Goal: Find specific page/section: Find specific page/section

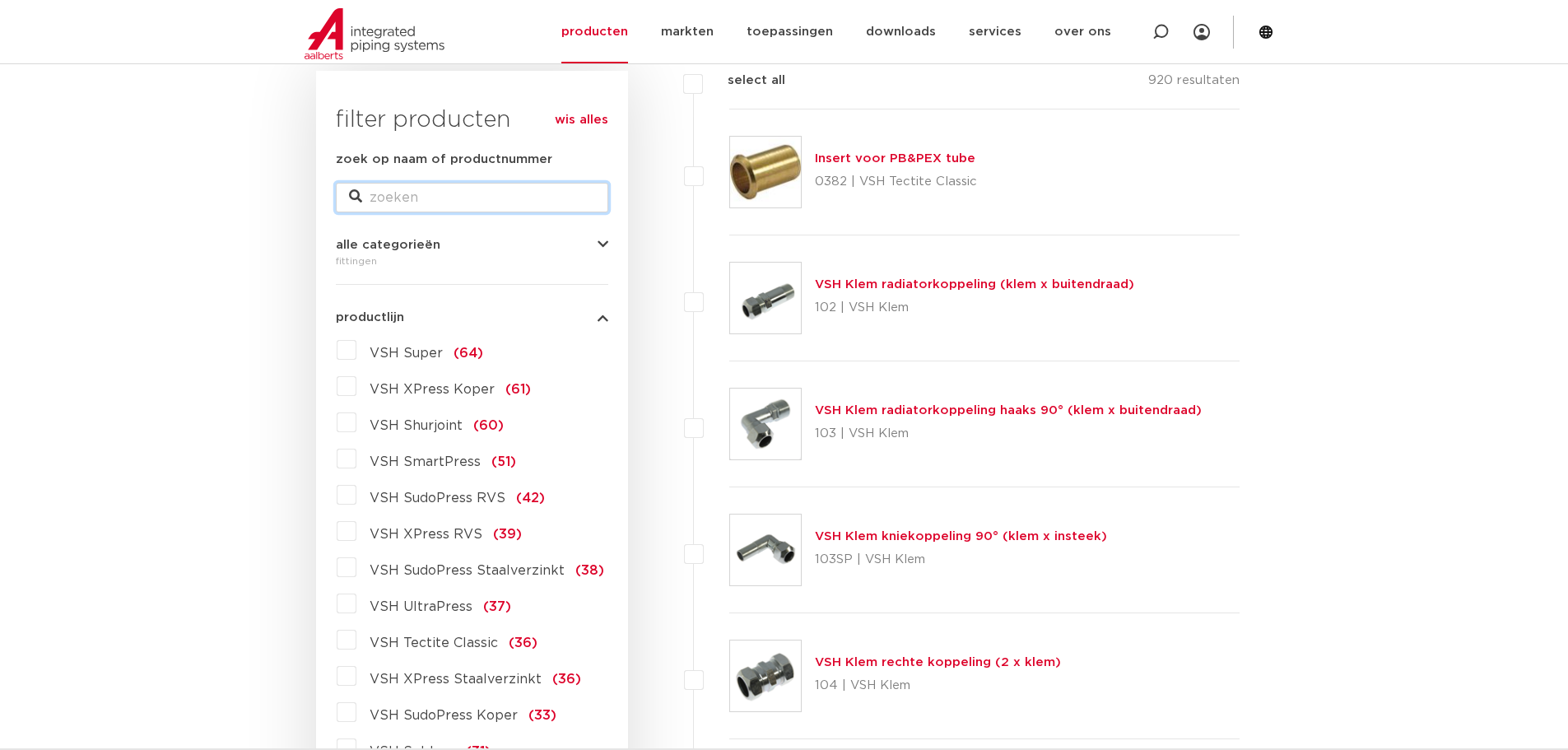
click at [423, 187] on input "zoek op naam of productnummer" at bounding box center [473, 198] width 273 height 30
paste input "1SS506552001"
type input "1SS506552001"
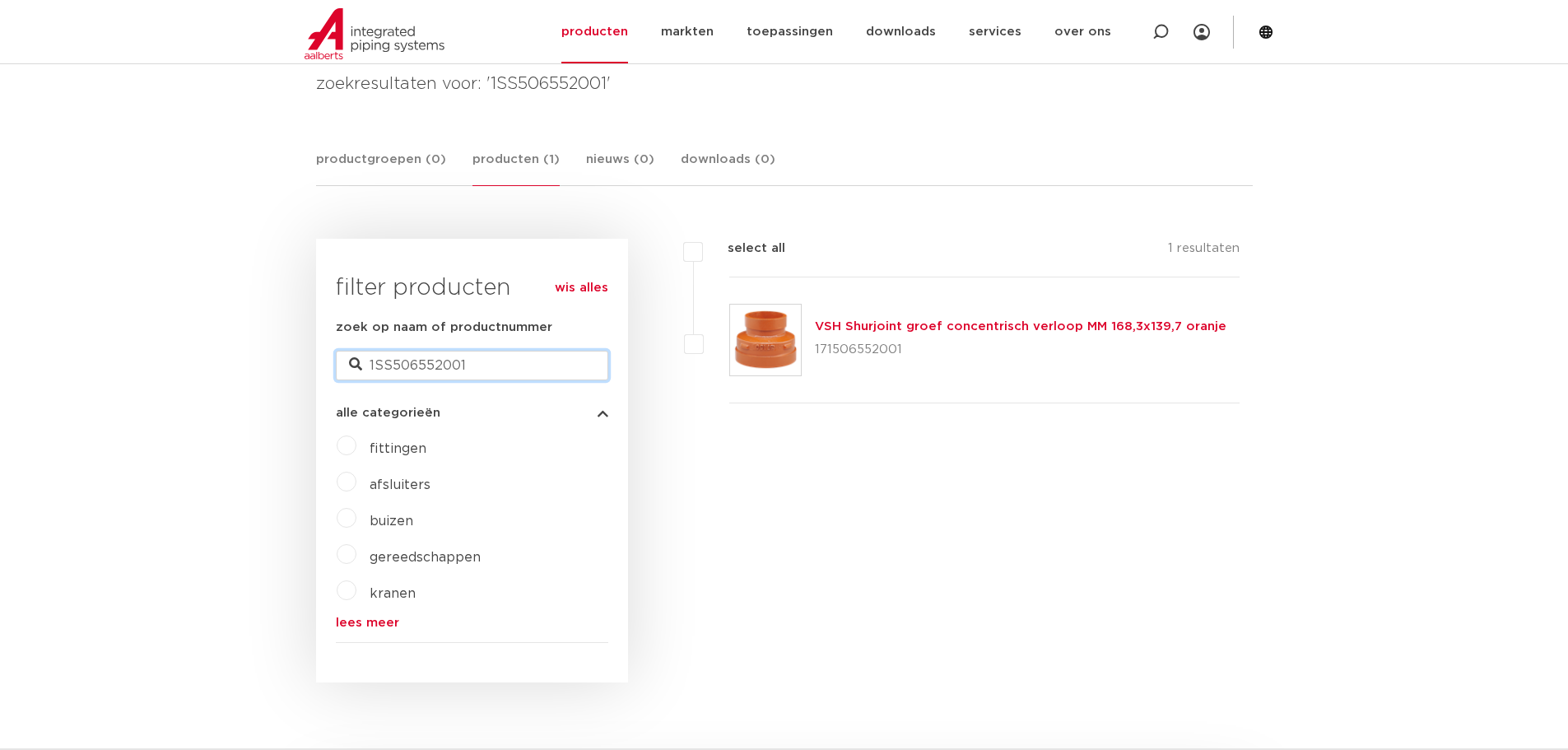
drag, startPoint x: 485, startPoint y: 375, endPoint x: 283, endPoint y: 384, distance: 202.2
click at [283, 384] on body "Zoeken NIEUW: myIPS is beschikbaar meer info sluiten producten markten toepassi…" at bounding box center [784, 697] width 1568 height 1889
paste input "71214515003"
type input "171214515003"
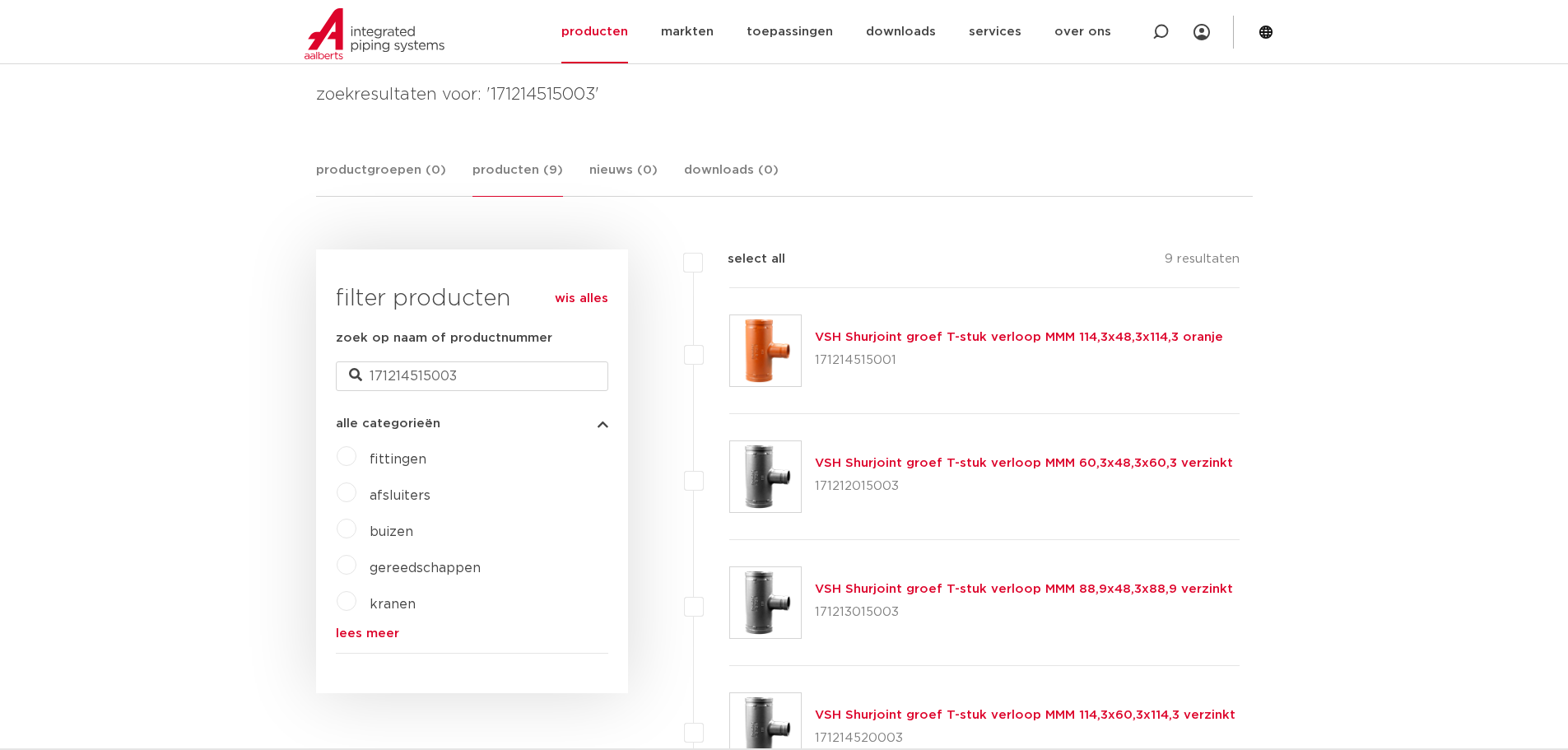
scroll to position [247, 0]
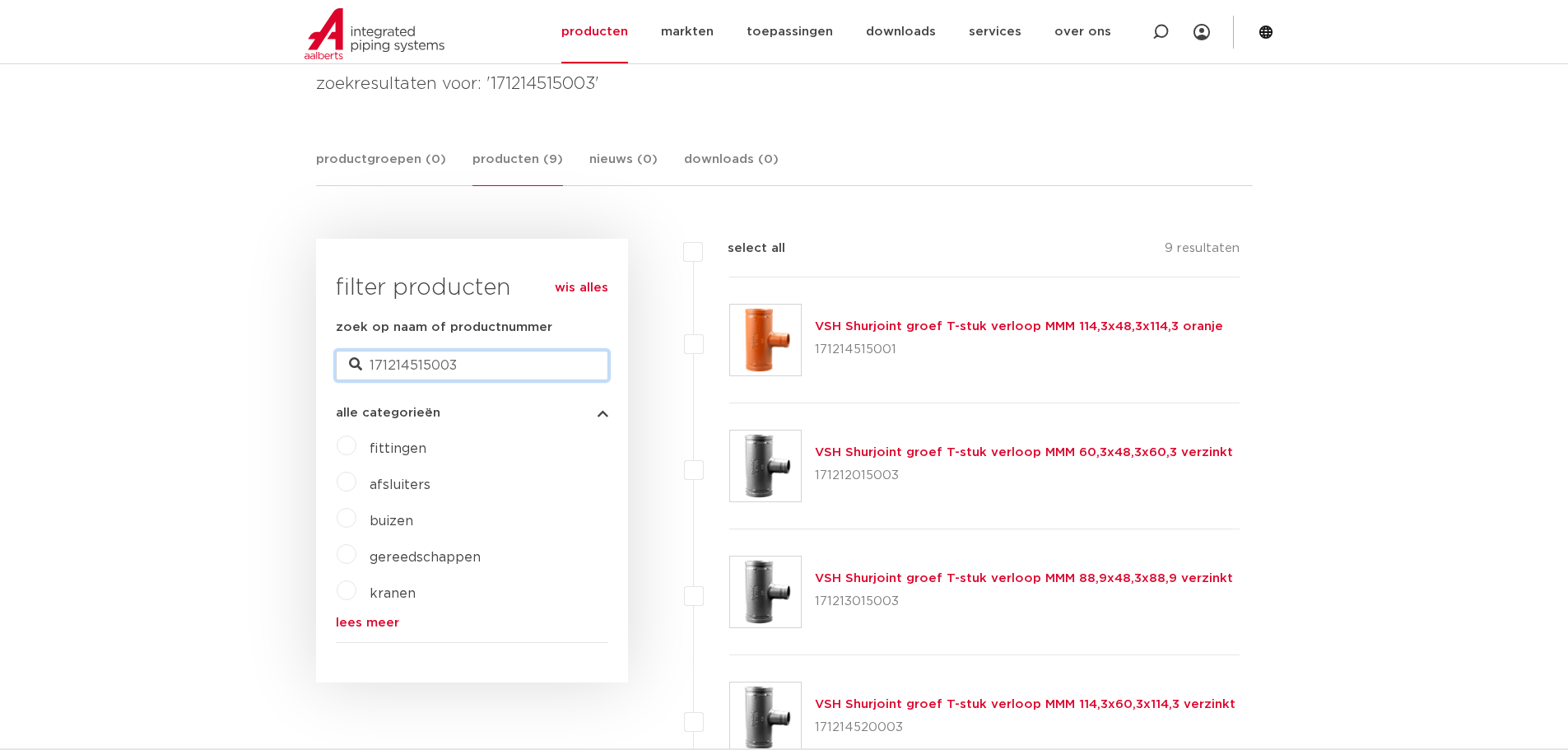
click at [465, 364] on input "171214515003" at bounding box center [473, 365] width 273 height 30
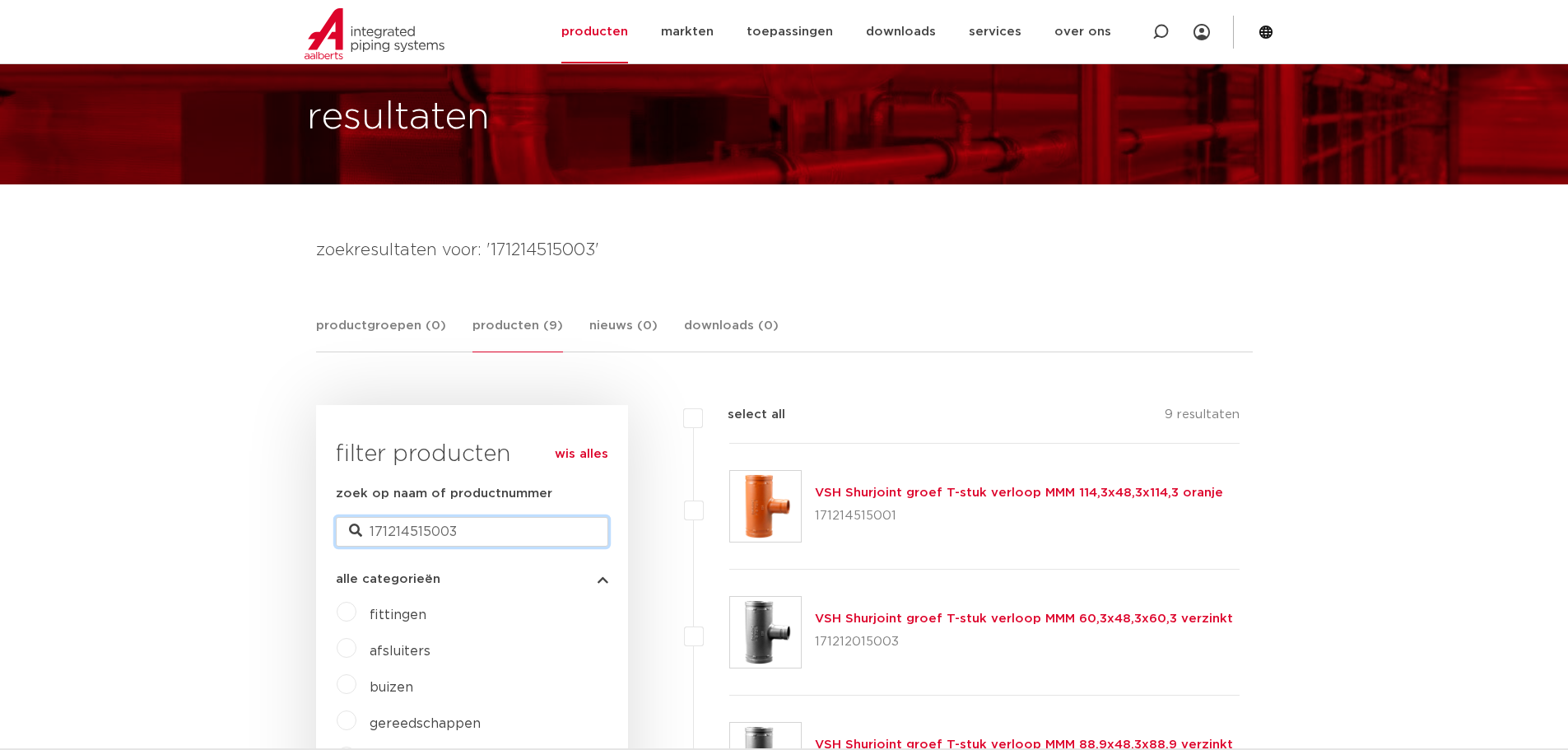
scroll to position [0, 0]
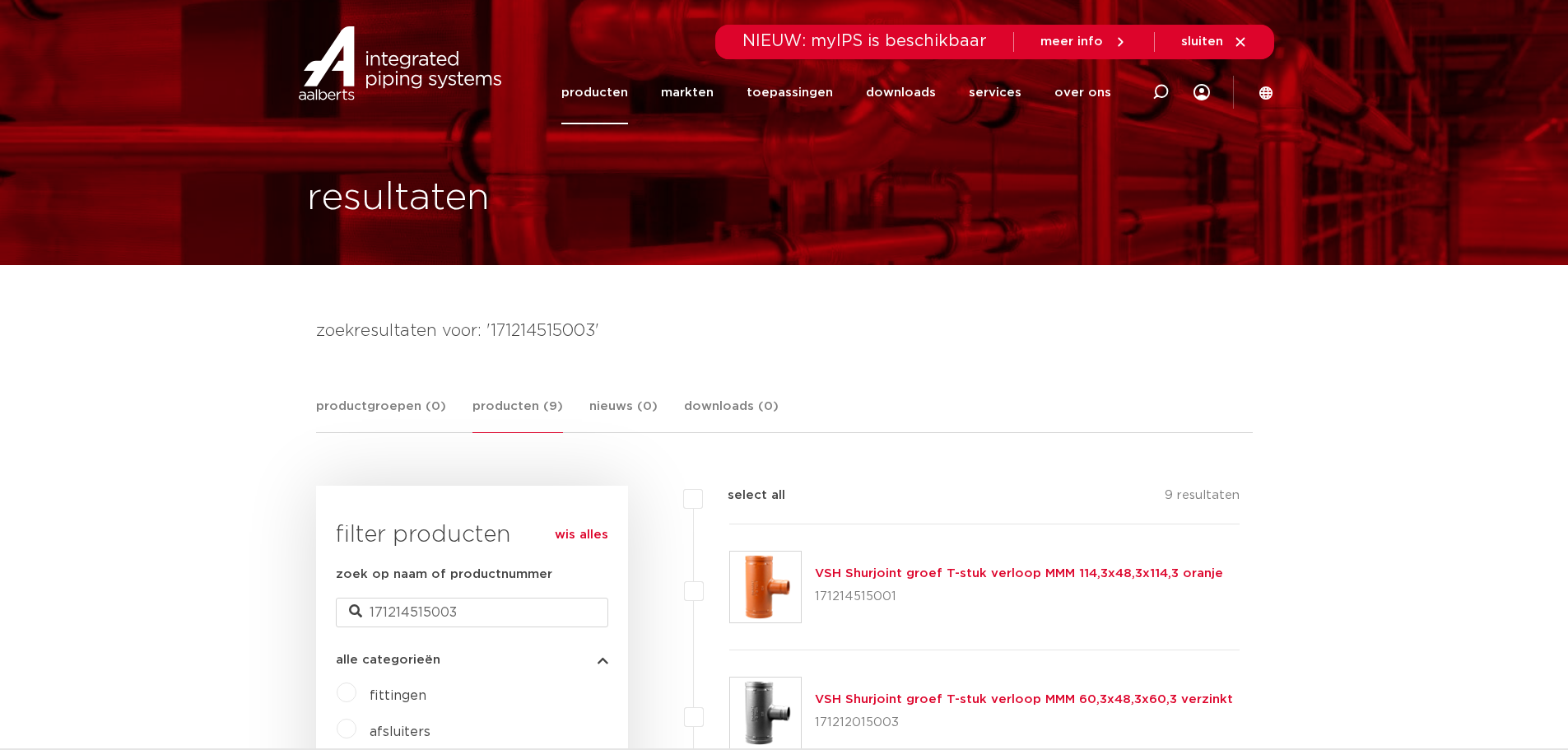
click at [853, 33] on span "NIEUW: myIPS is beschikbaar" at bounding box center [865, 40] width 245 height 17
click at [890, 48] on span "NIEUW: myIPS is beschikbaar" at bounding box center [865, 40] width 245 height 17
click at [470, 614] on input "171214515003" at bounding box center [473, 613] width 273 height 30
drag, startPoint x: 391, startPoint y: 613, endPoint x: 441, endPoint y: 610, distance: 50.1
click at [441, 610] on input "171214515003" at bounding box center [473, 613] width 273 height 30
